Goal: Information Seeking & Learning: Learn about a topic

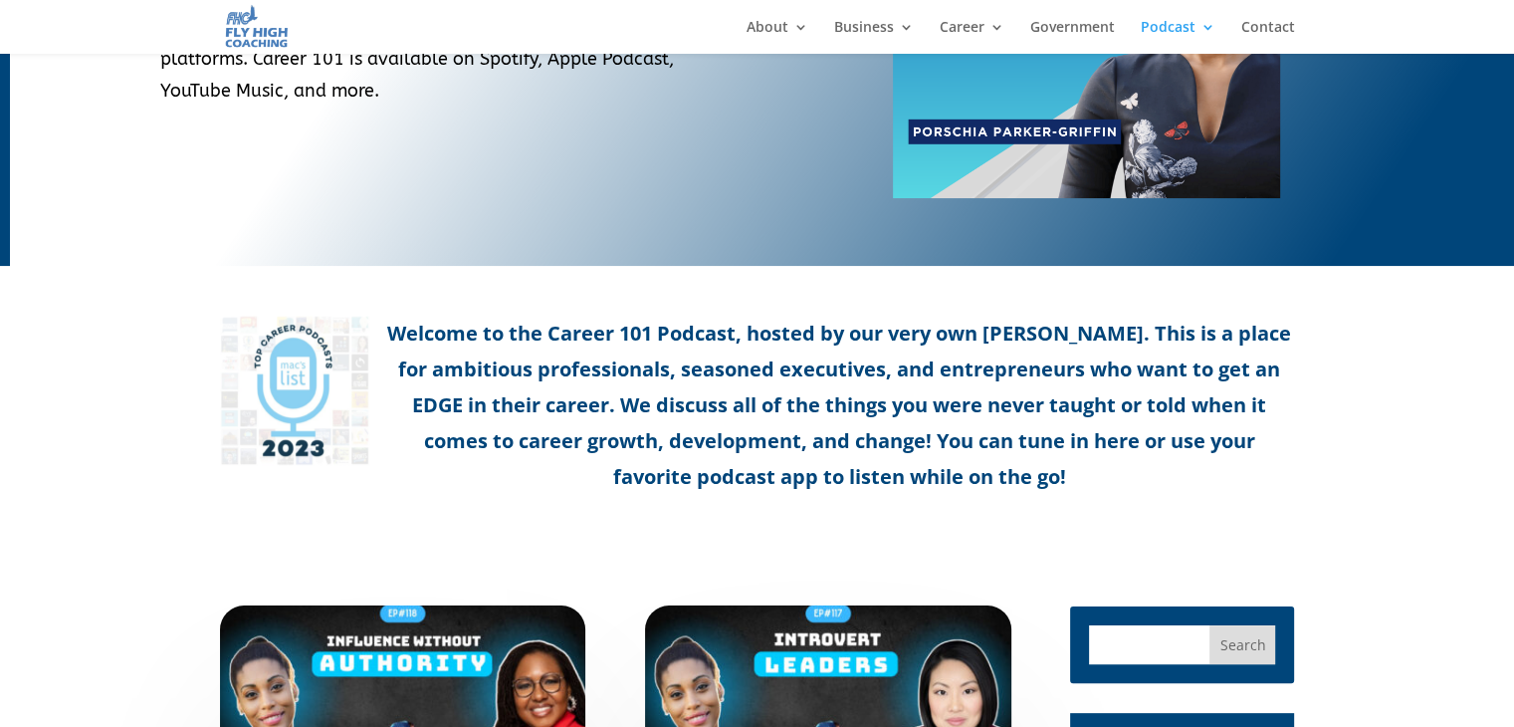
scroll to position [597, 0]
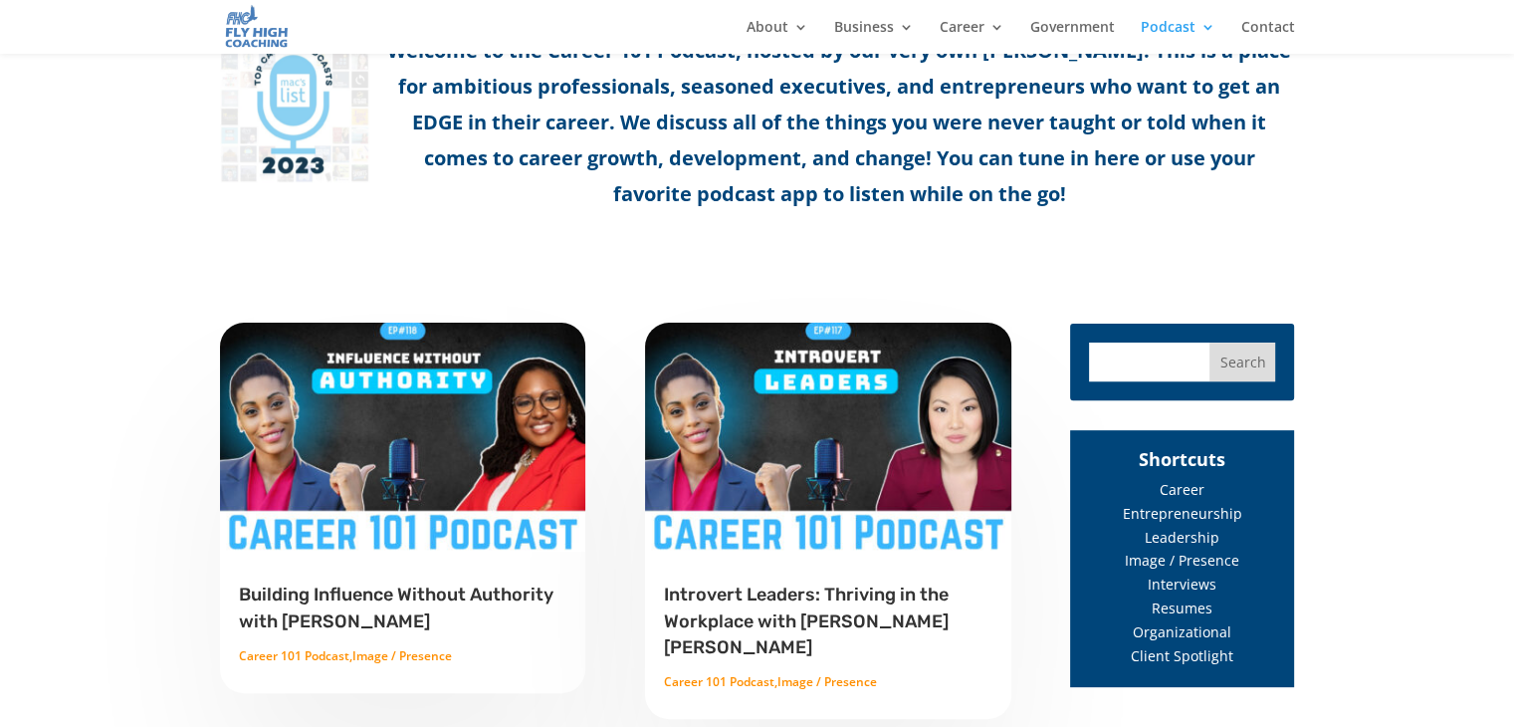
click at [459, 435] on img at bounding box center [403, 437] width 368 height 230
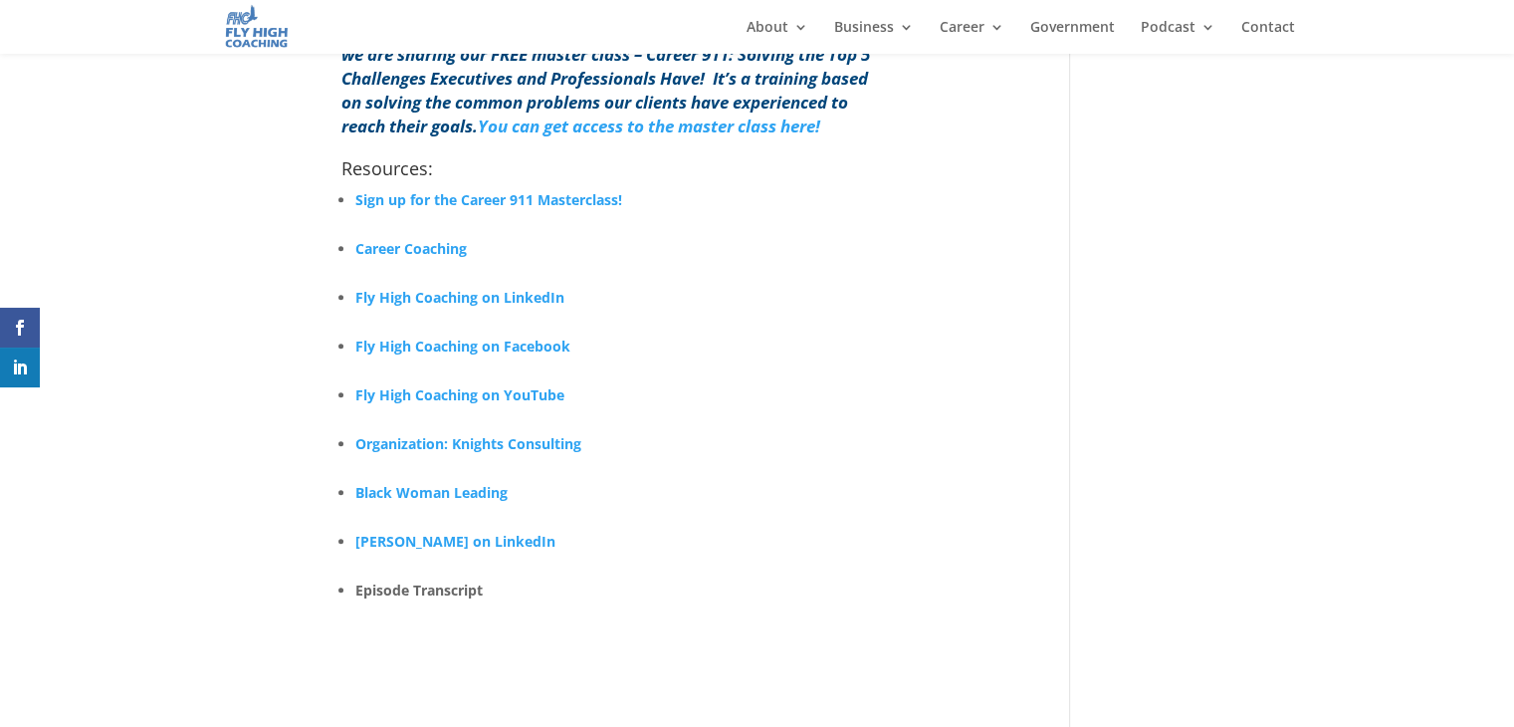
scroll to position [1891, 0]
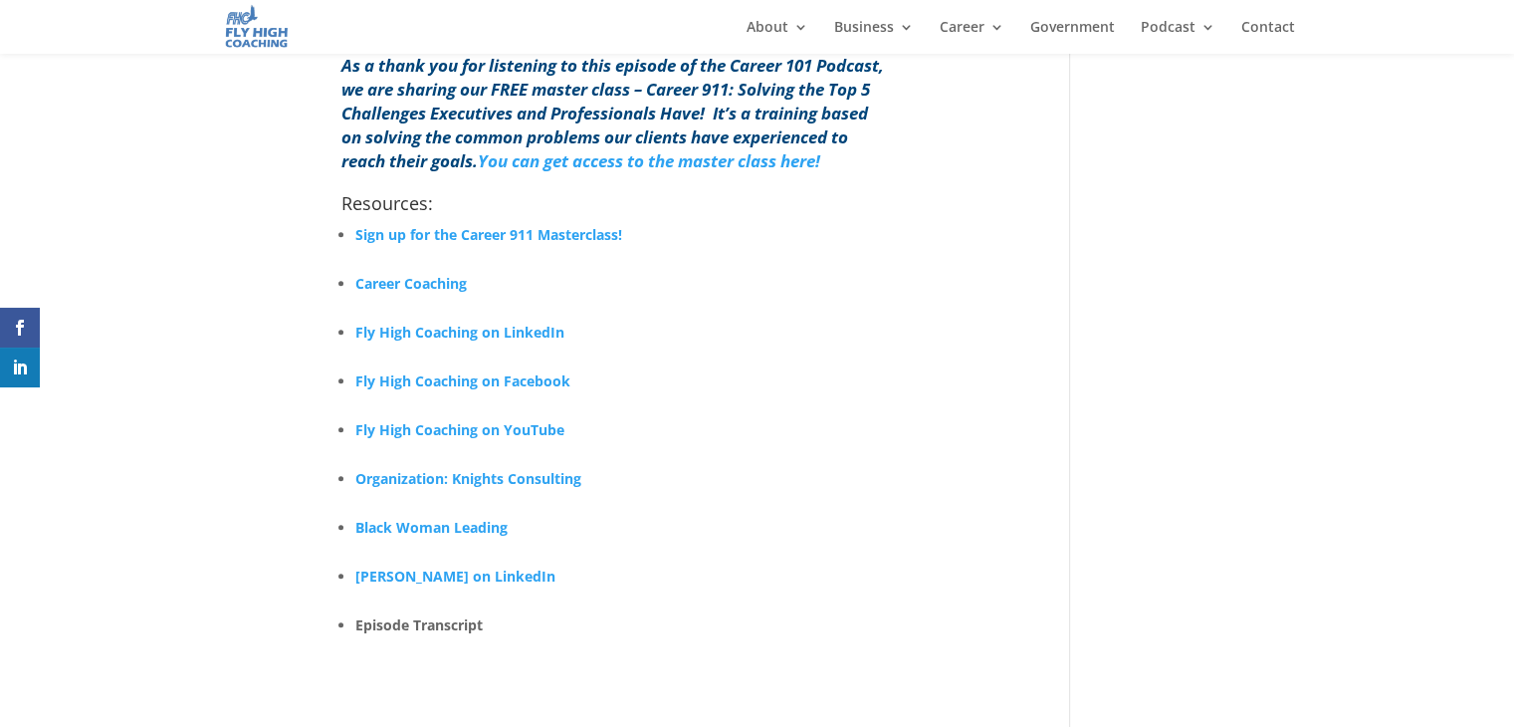
click at [414, 274] on b "Career Coaching" at bounding box center [410, 283] width 111 height 19
